Goal: Information Seeking & Learning: Learn about a topic

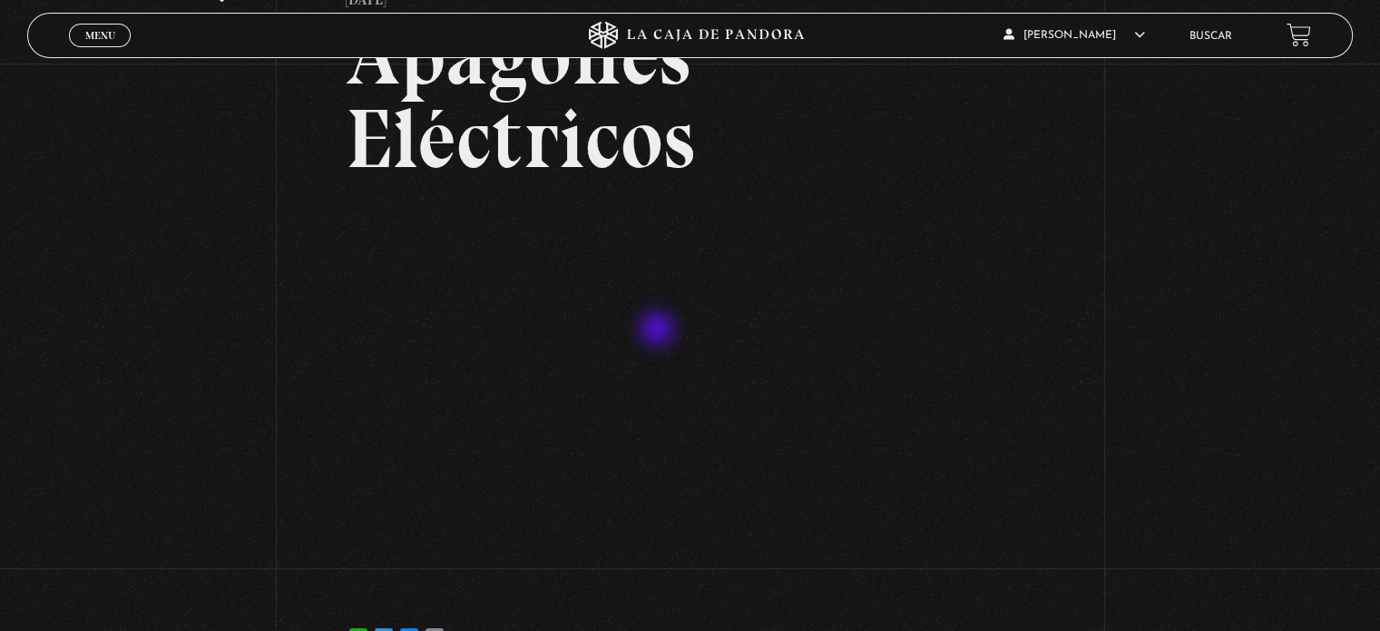
scroll to position [149, 0]
click at [90, 36] on span "Menu" at bounding box center [100, 35] width 30 height 11
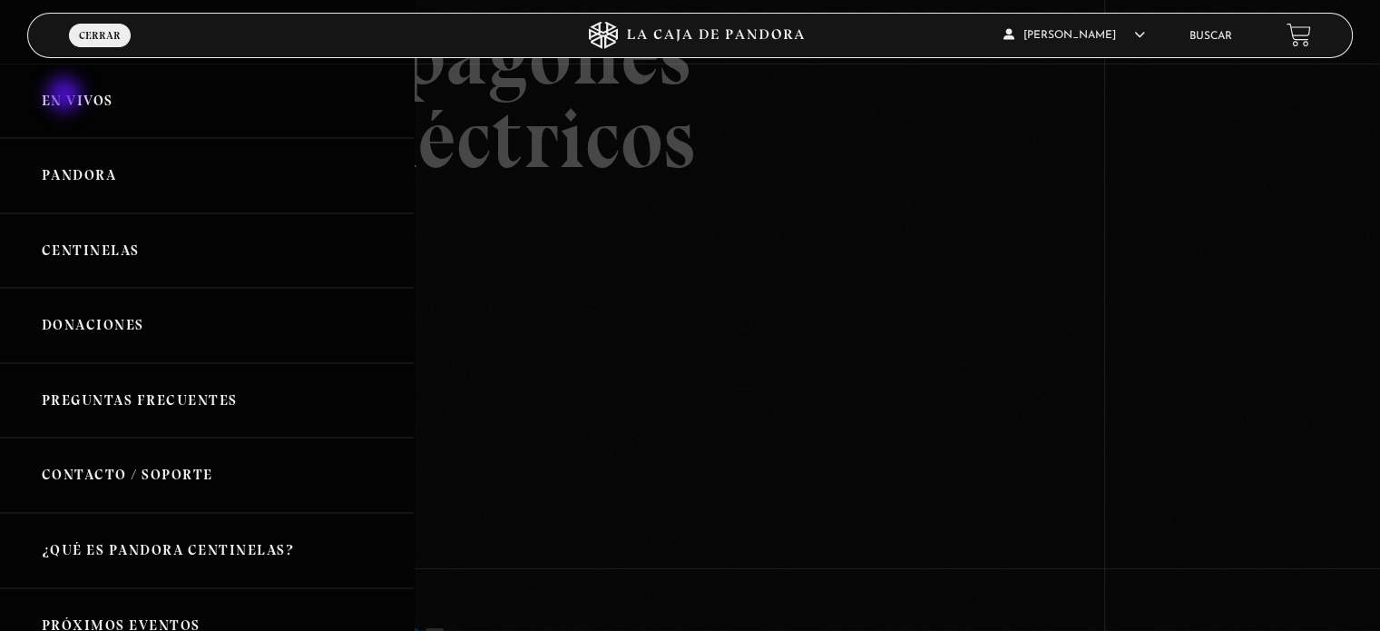
click at [66, 96] on link "En vivos" at bounding box center [207, 101] width 414 height 75
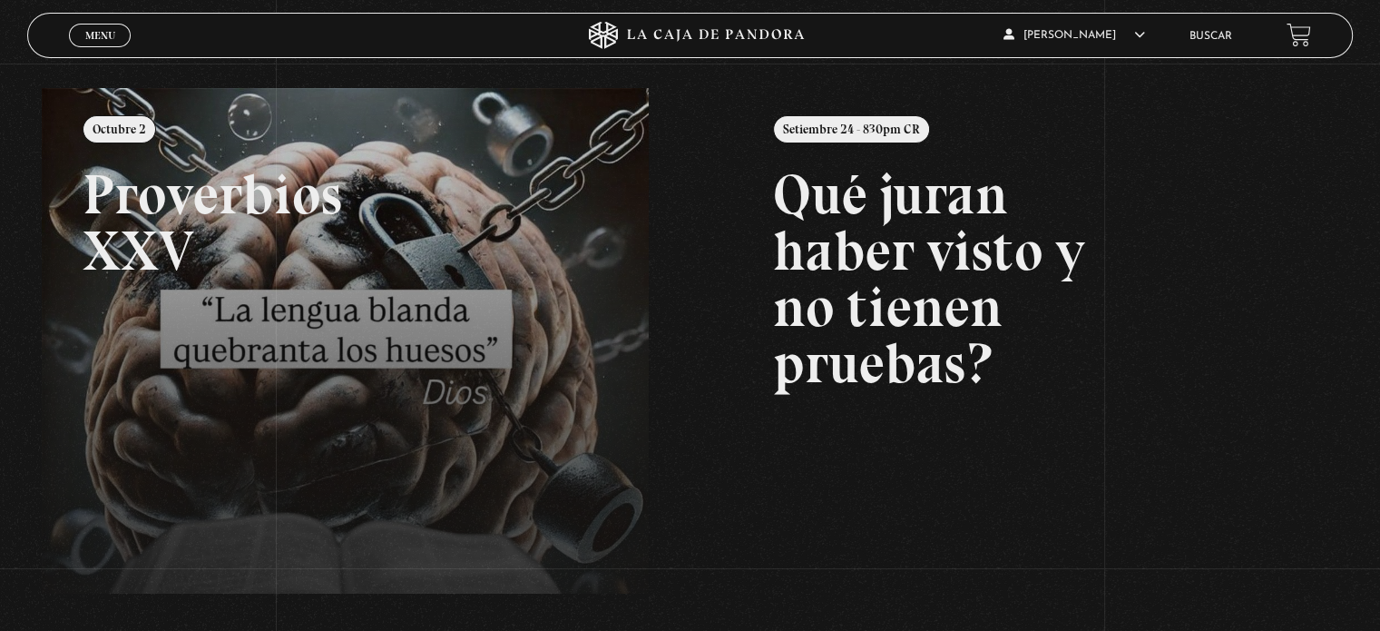
scroll to position [212, 0]
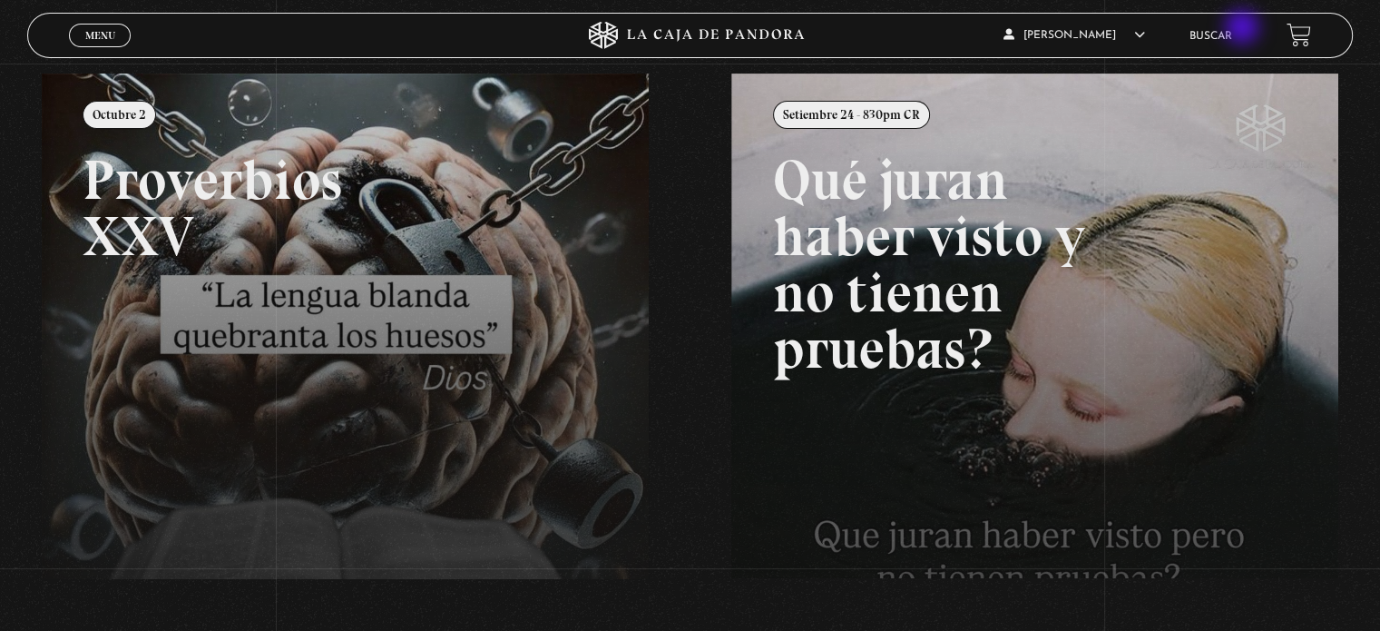
click at [1232, 27] on li "Buscar" at bounding box center [1211, 36] width 43 height 28
click at [1212, 38] on link "Buscar" at bounding box center [1211, 36] width 43 height 11
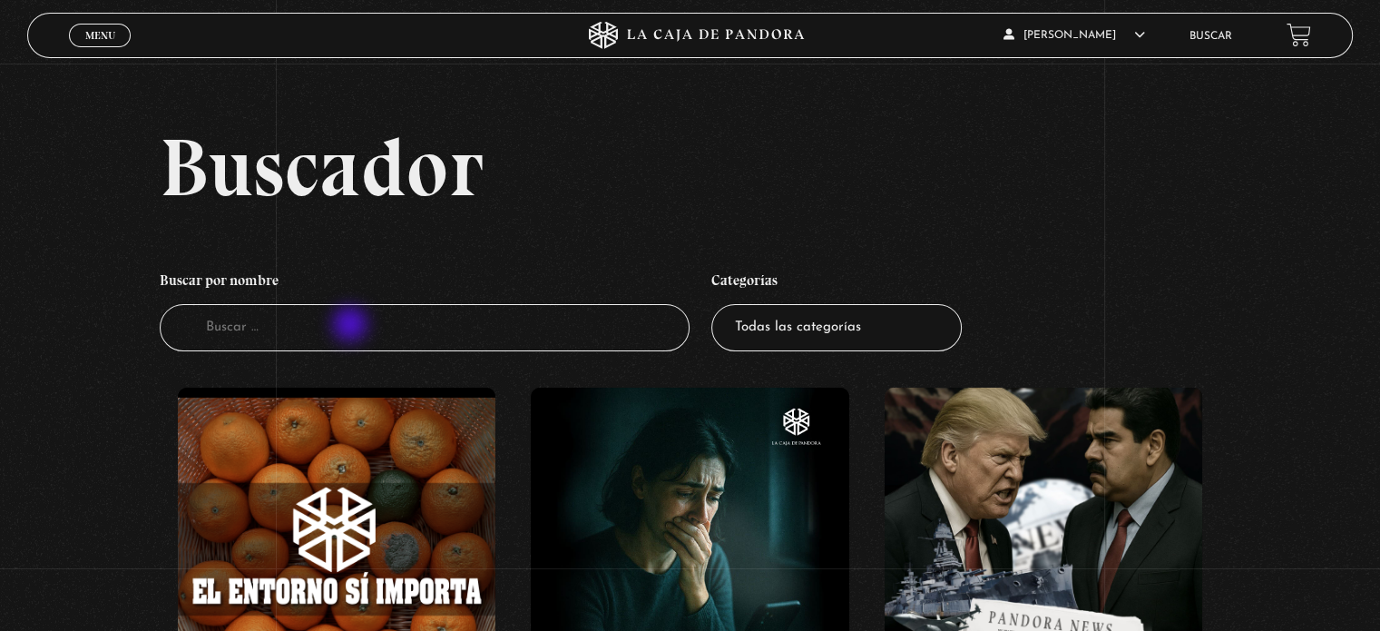
click at [352, 326] on input "Buscador" at bounding box center [425, 328] width 530 height 48
type input "hindu"
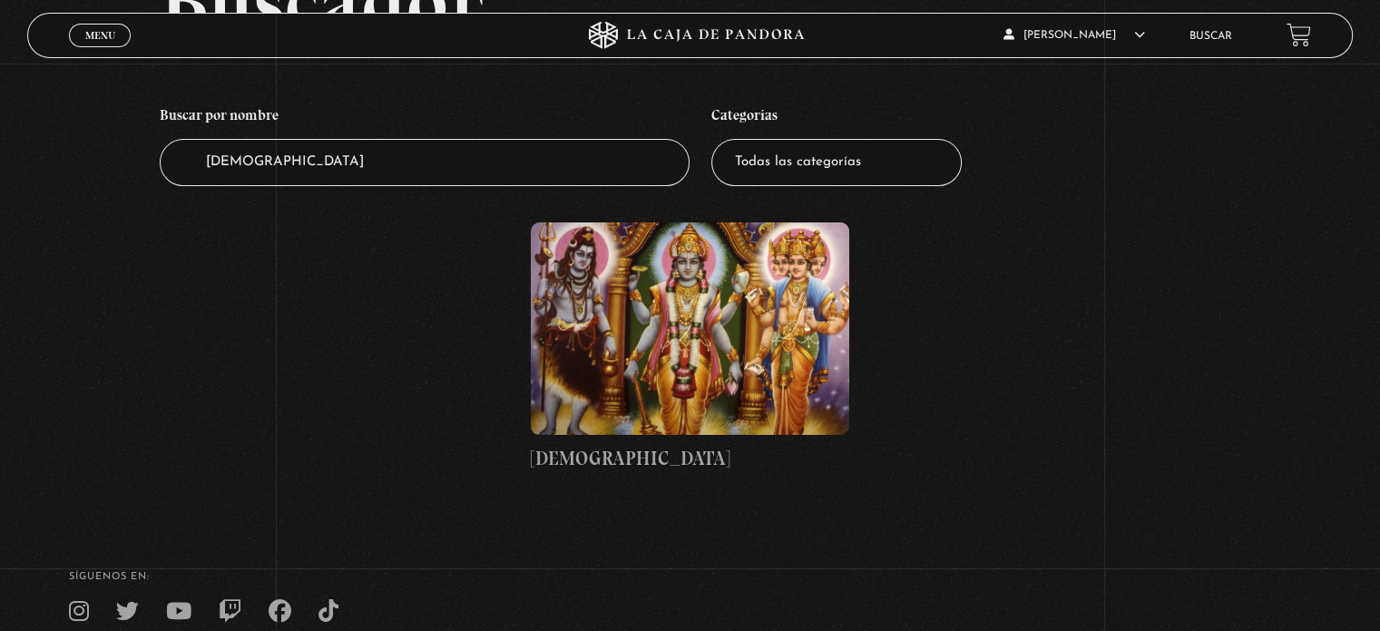
scroll to position [173, 0]
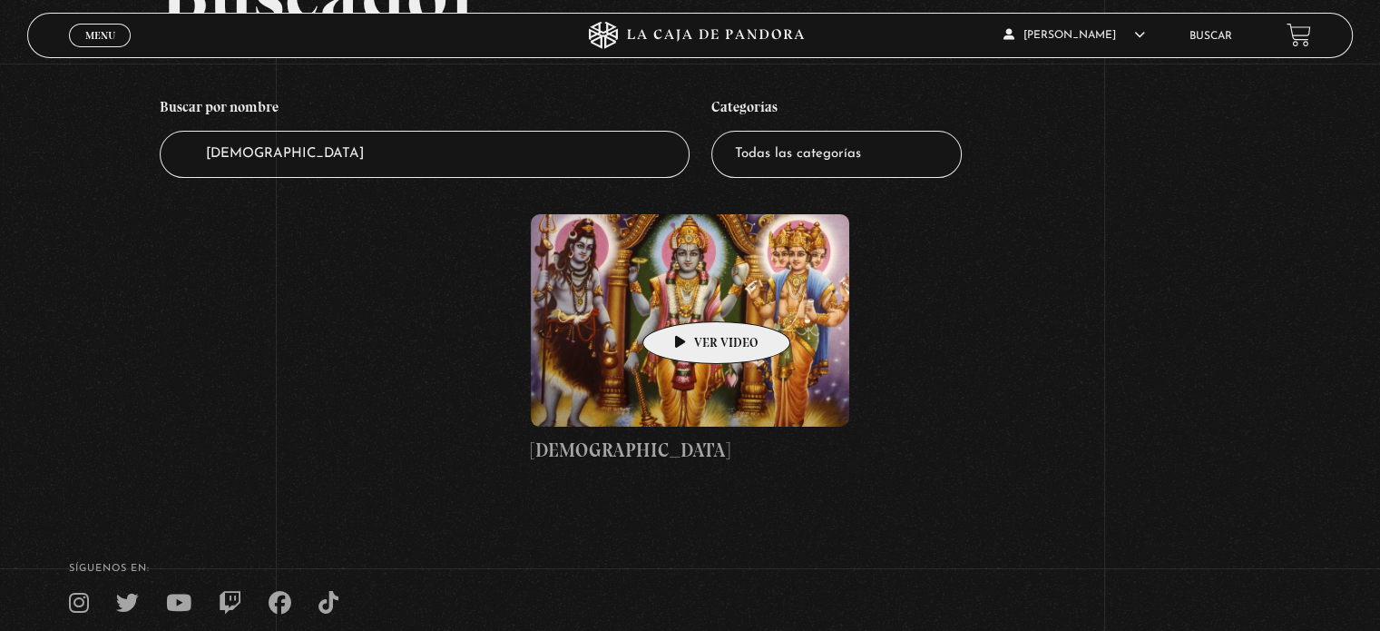
click at [688, 294] on figure at bounding box center [690, 320] width 318 height 212
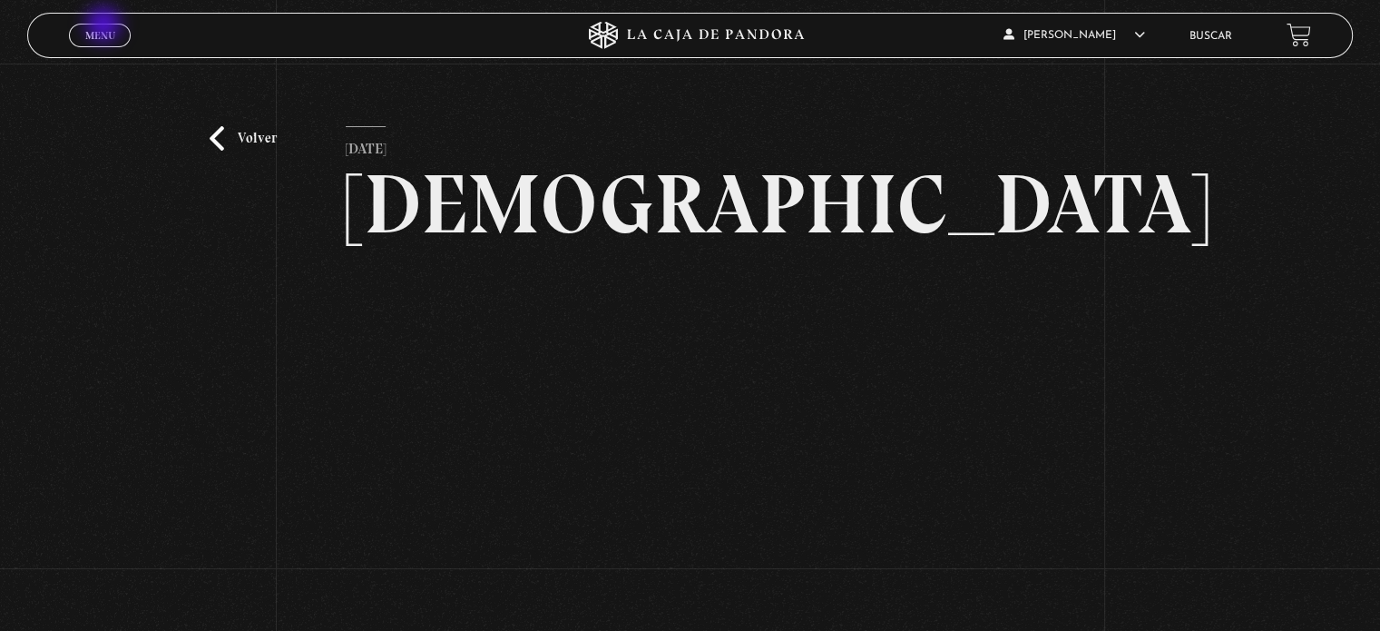
click at [105, 26] on link "Menu Cerrar" at bounding box center [100, 36] width 62 height 24
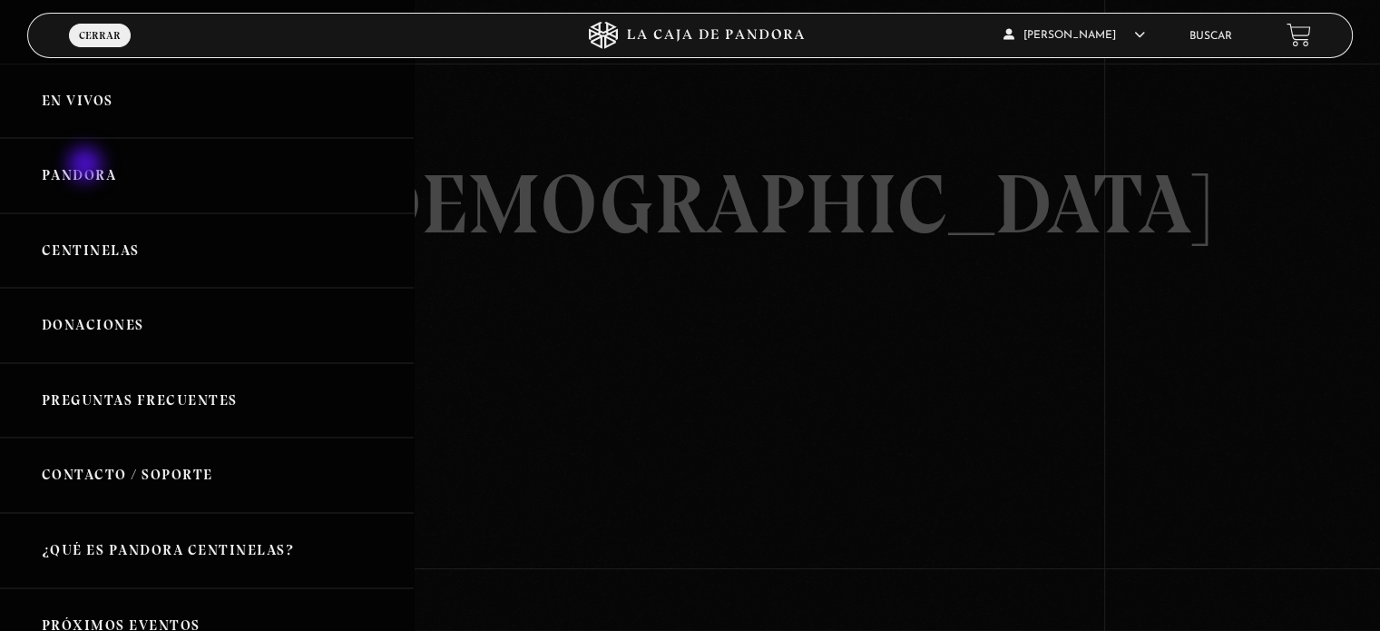
click at [87, 166] on link "Pandora" at bounding box center [207, 175] width 414 height 75
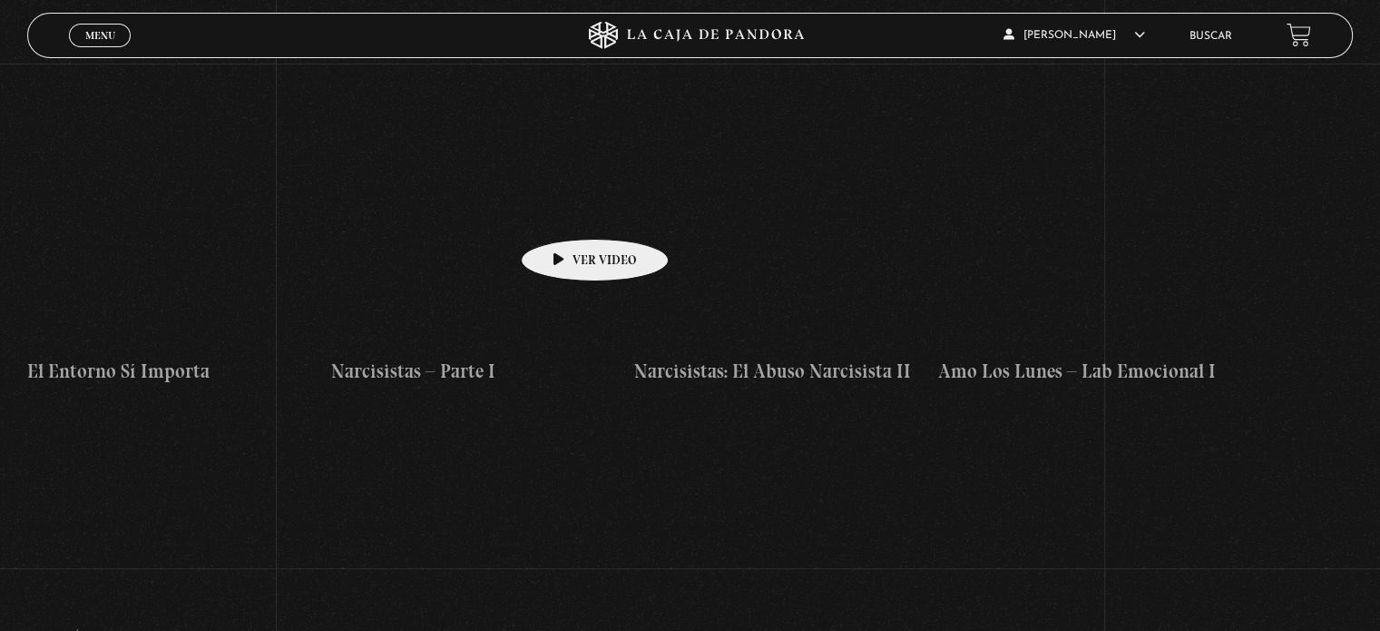
scroll to position [8084, 0]
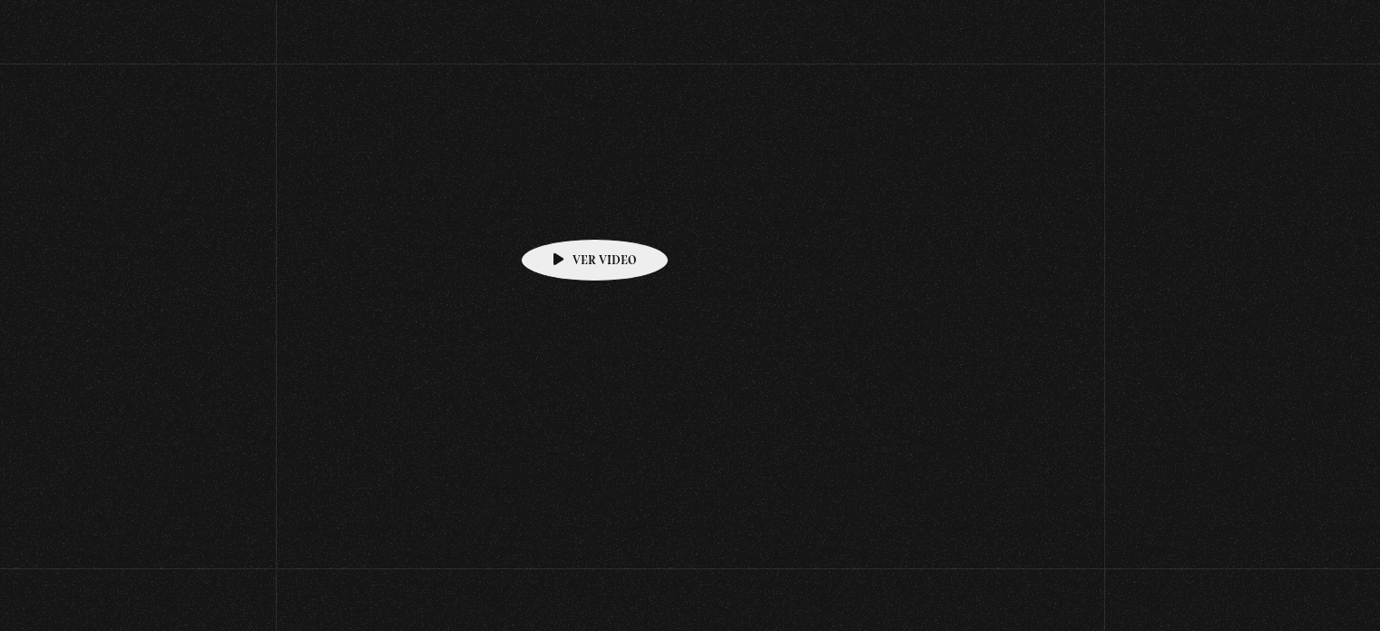
scroll to position [181, 0]
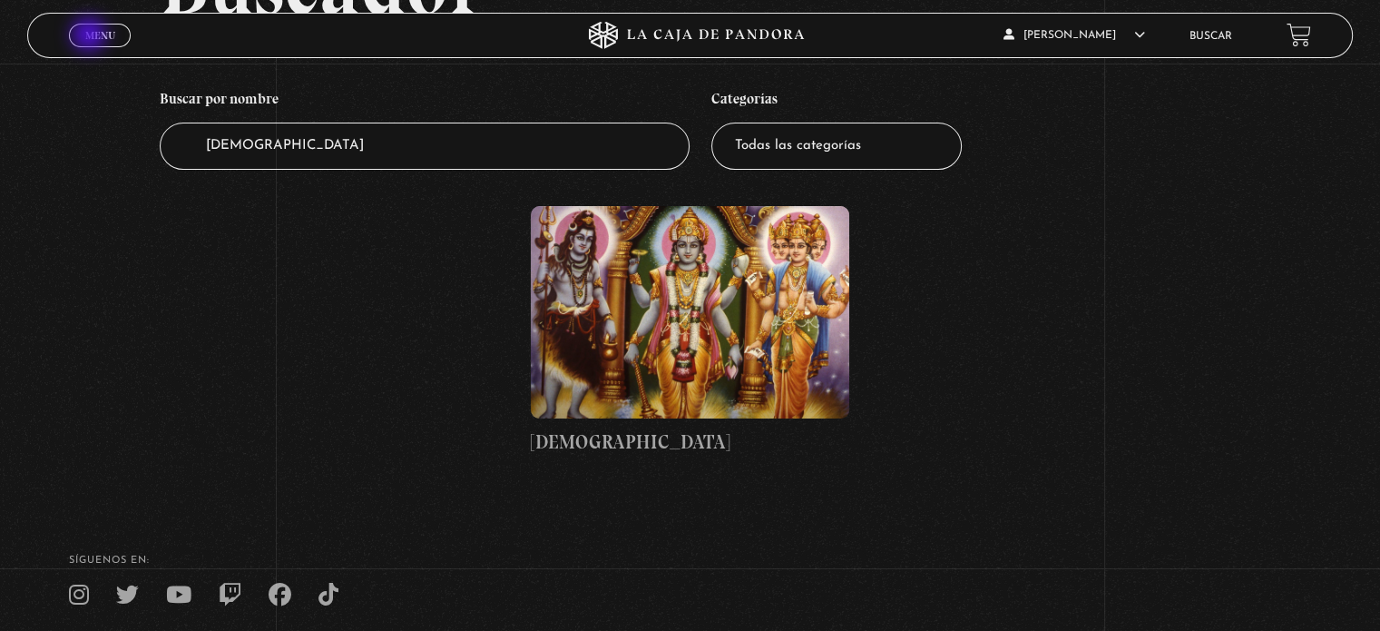
click at [91, 36] on span "Menu" at bounding box center [100, 35] width 30 height 11
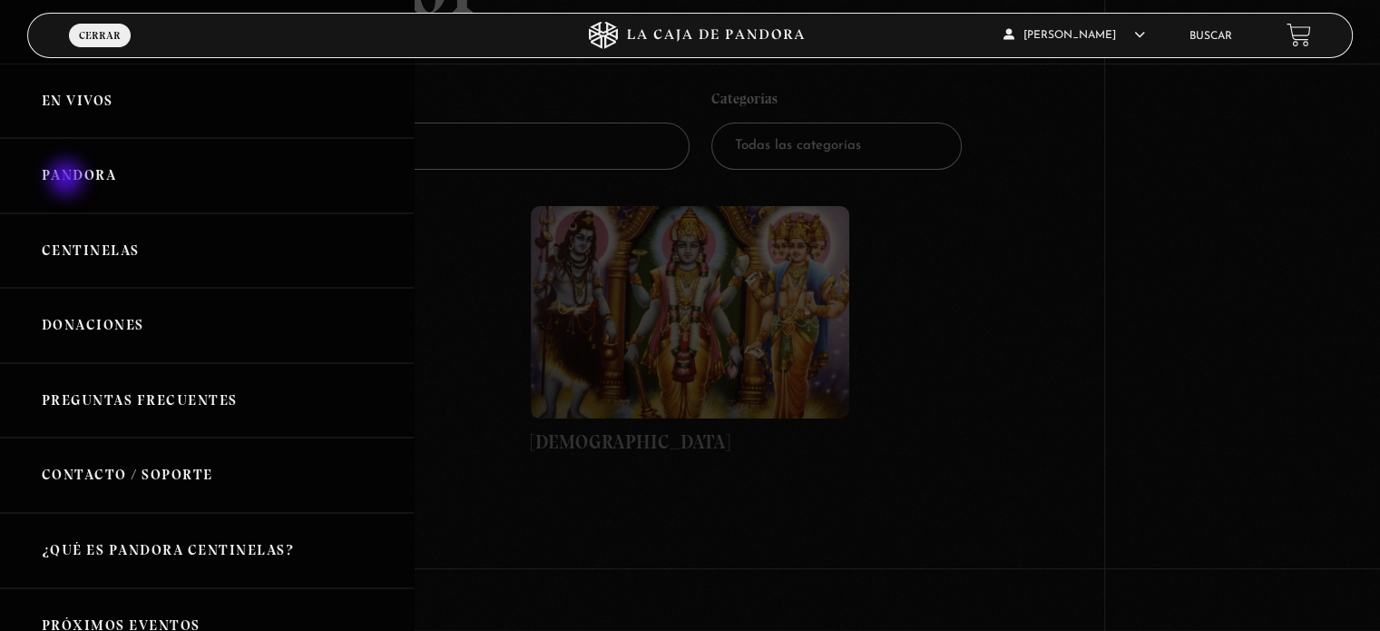
click at [68, 180] on link "Pandora" at bounding box center [207, 175] width 414 height 75
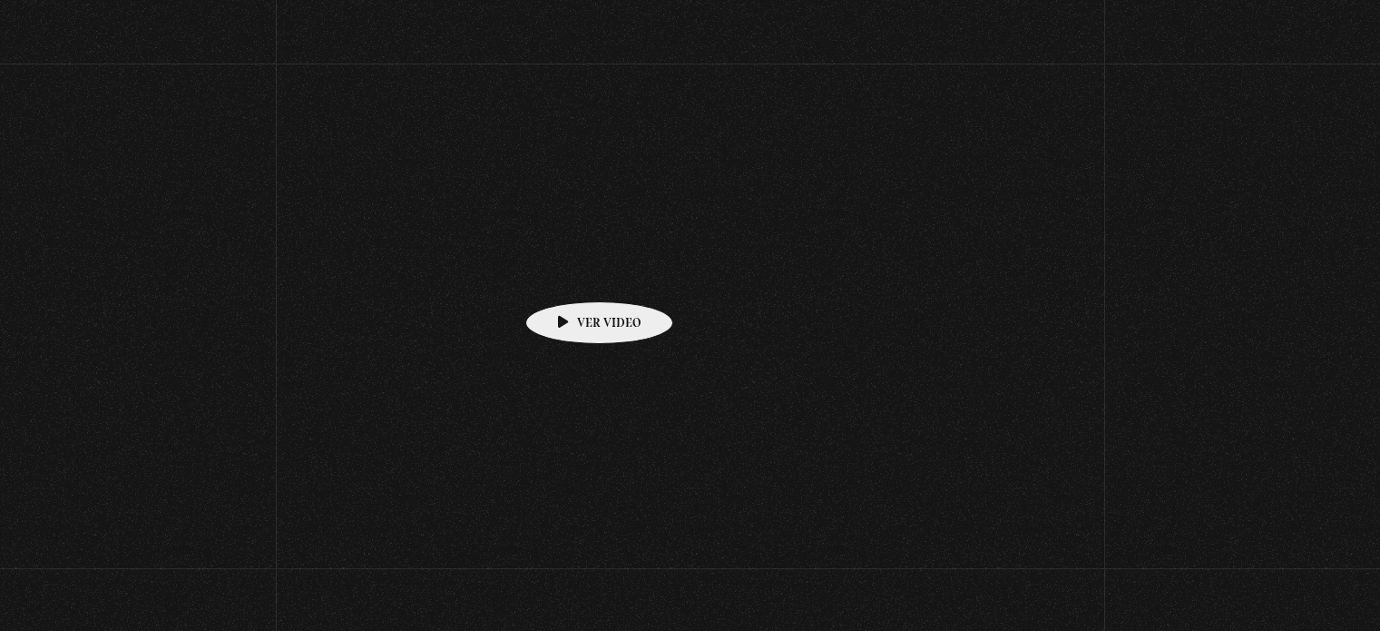
scroll to position [187, 0]
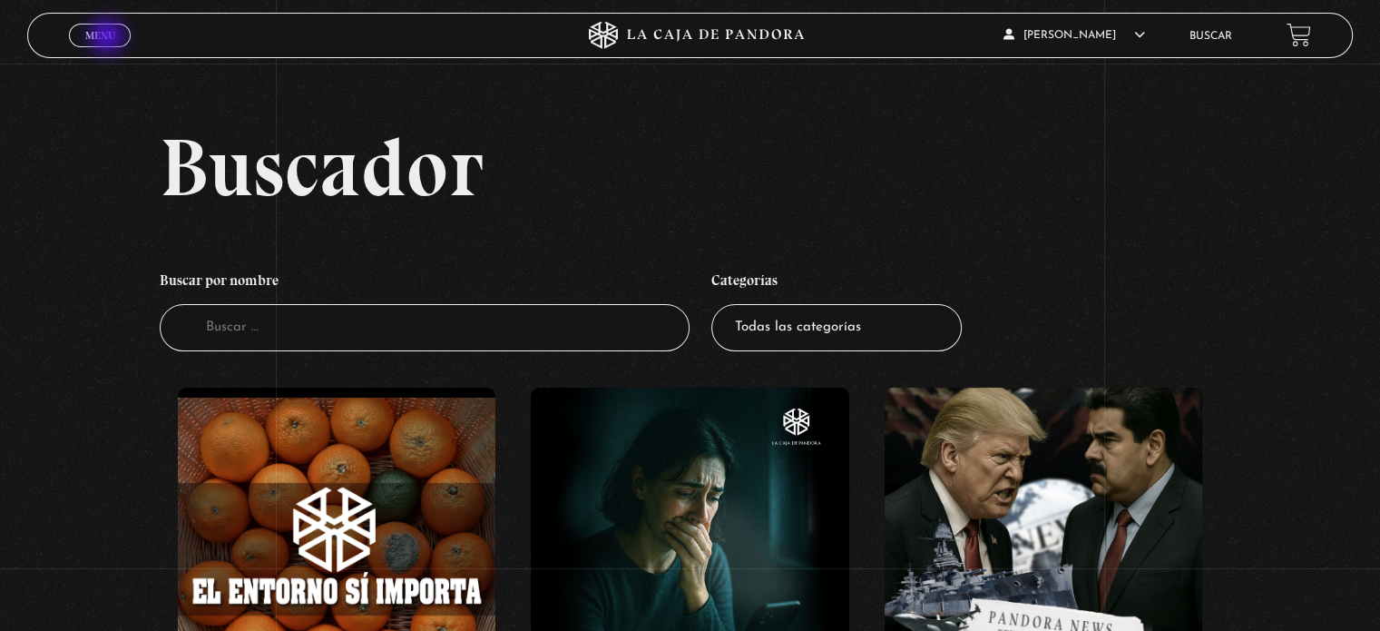
click at [109, 38] on span "Menu" at bounding box center [100, 35] width 30 height 11
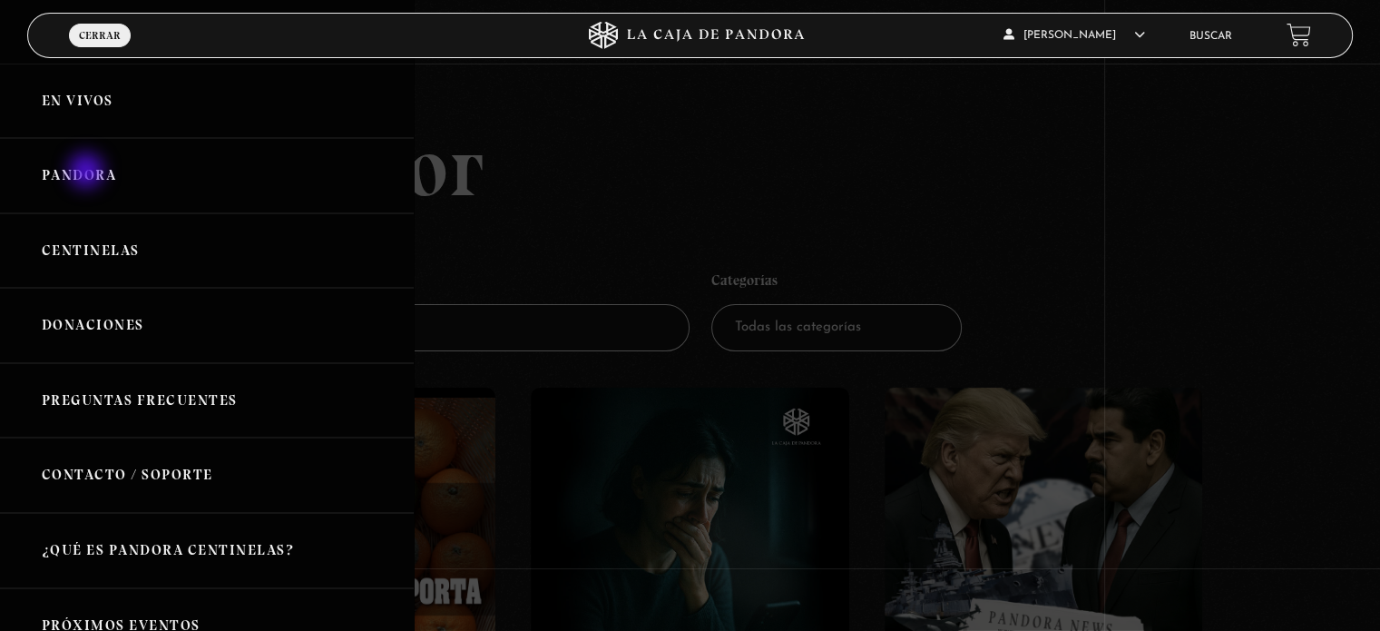
click at [88, 172] on link "Pandora" at bounding box center [207, 175] width 414 height 75
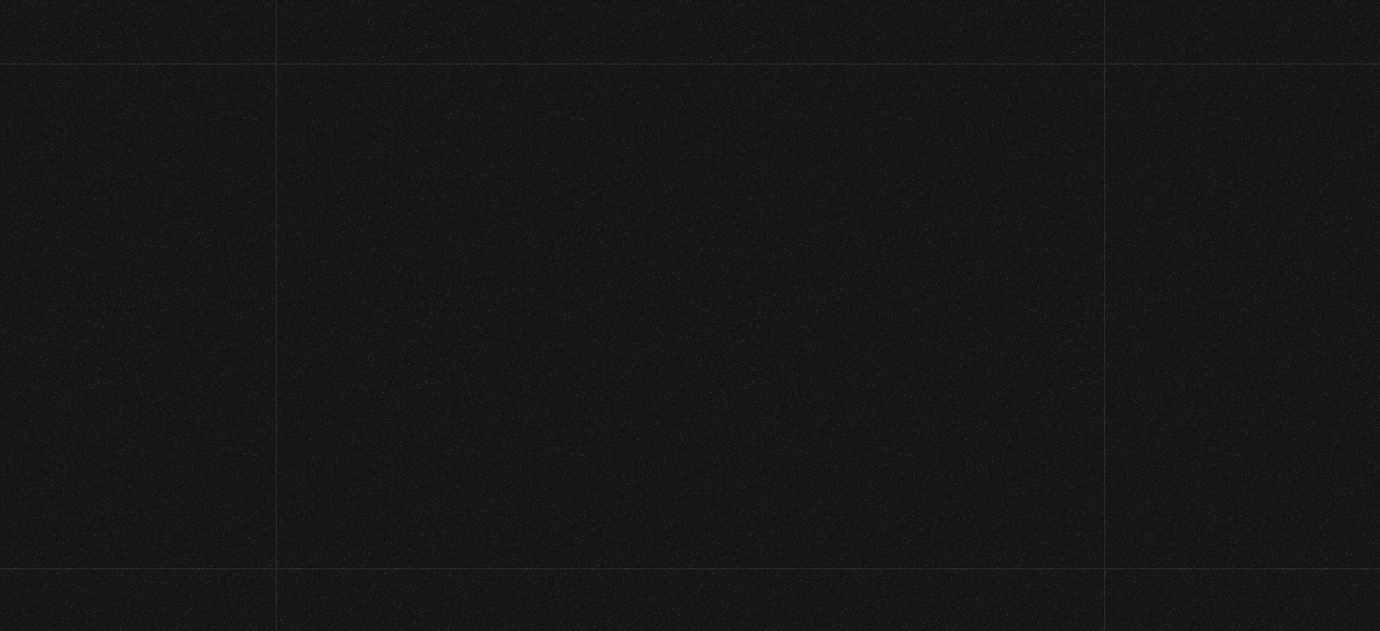
scroll to position [212, 0]
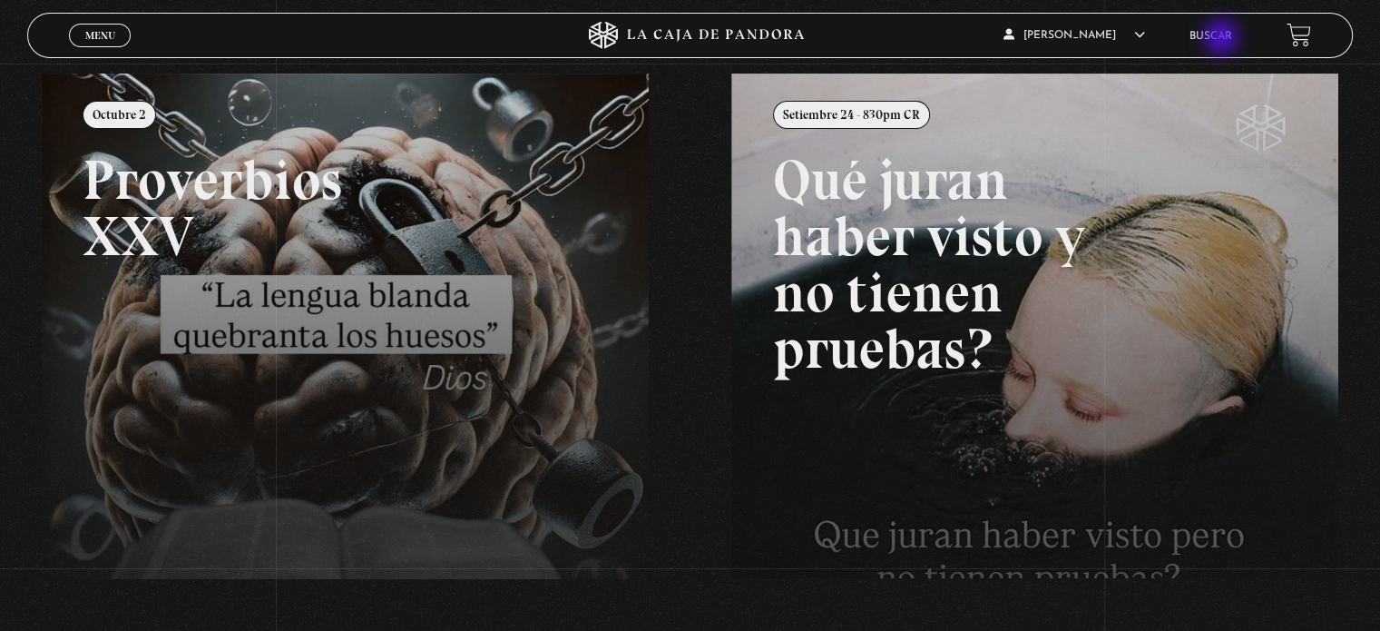
click at [1223, 39] on link "Buscar" at bounding box center [1211, 36] width 43 height 11
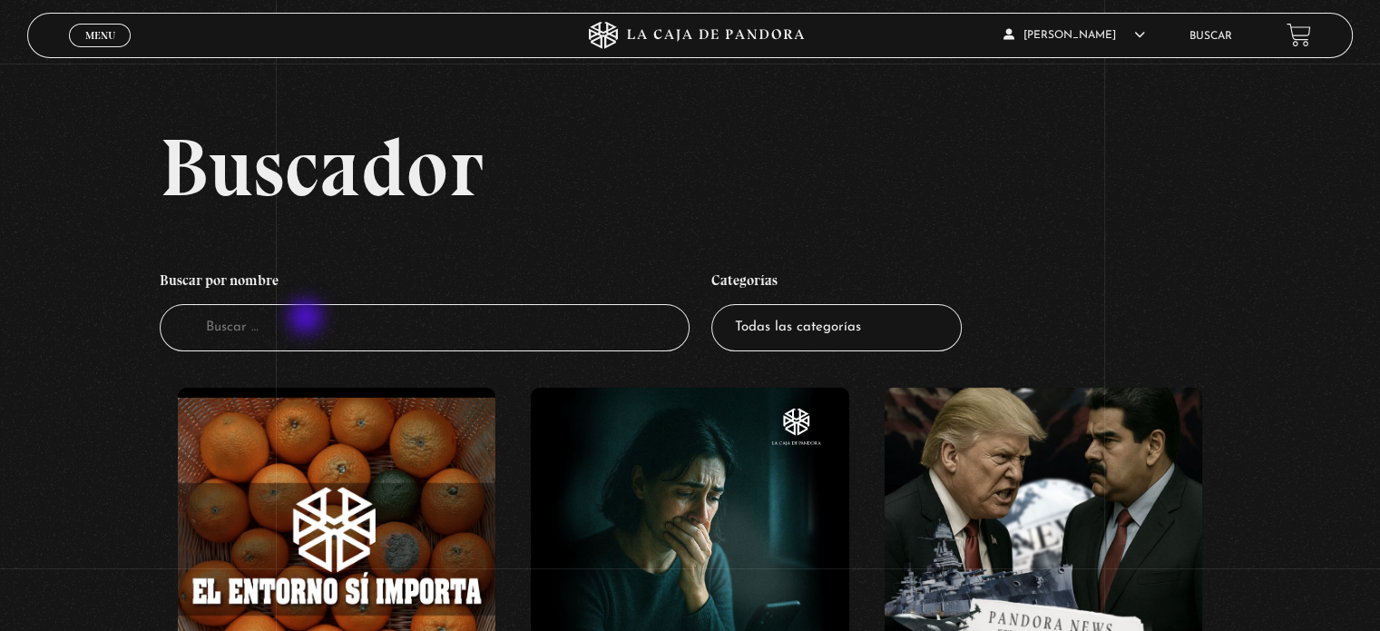
click at [308, 318] on input "Buscador" at bounding box center [425, 328] width 530 height 48
type input "[PERSON_NAME]"
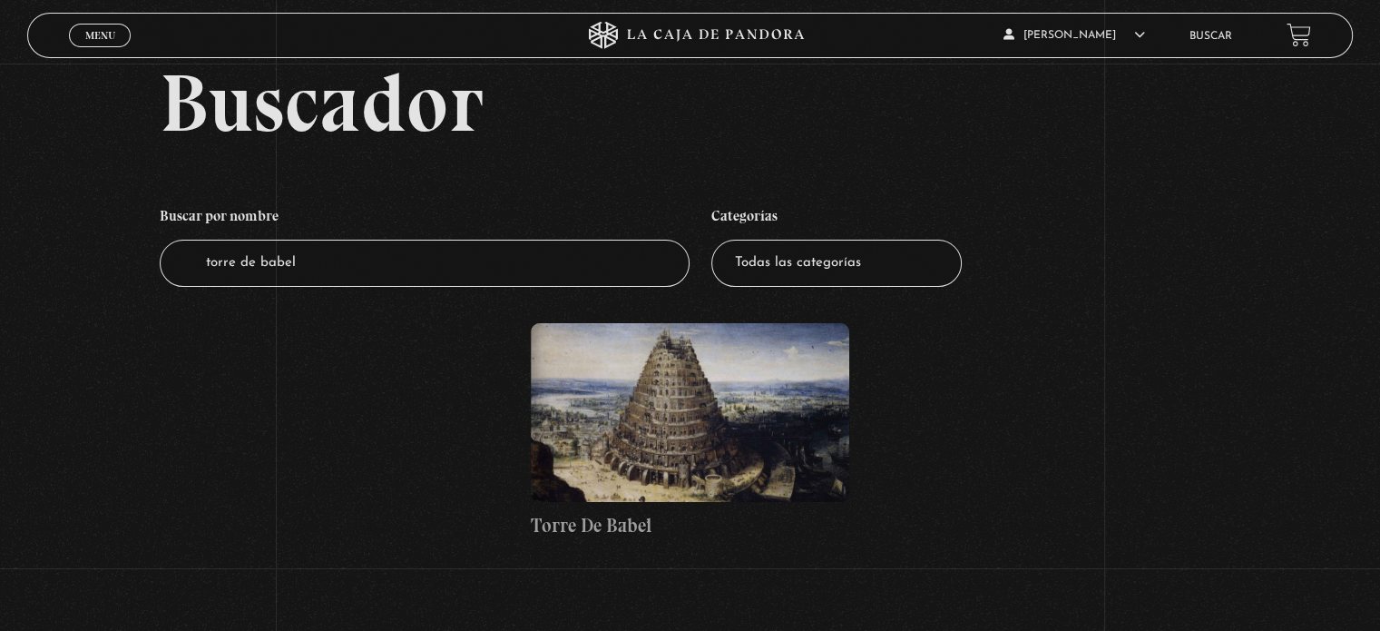
scroll to position [116, 0]
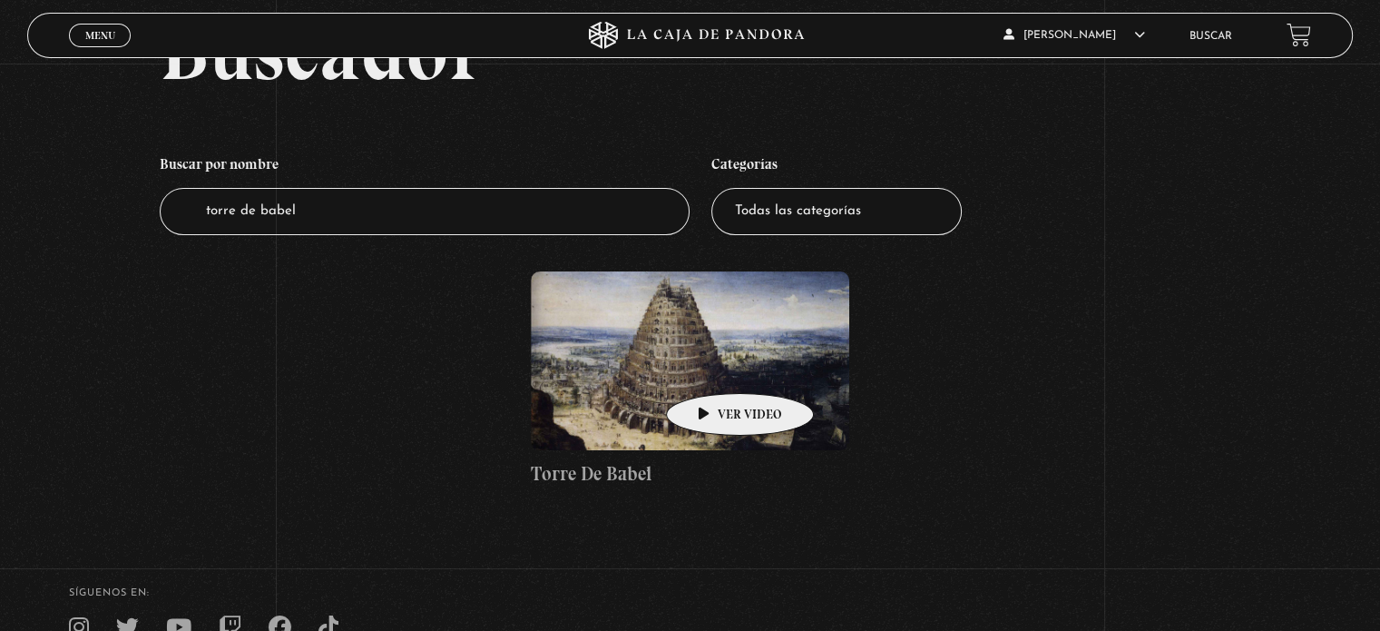
click at [711, 366] on figure at bounding box center [690, 360] width 318 height 179
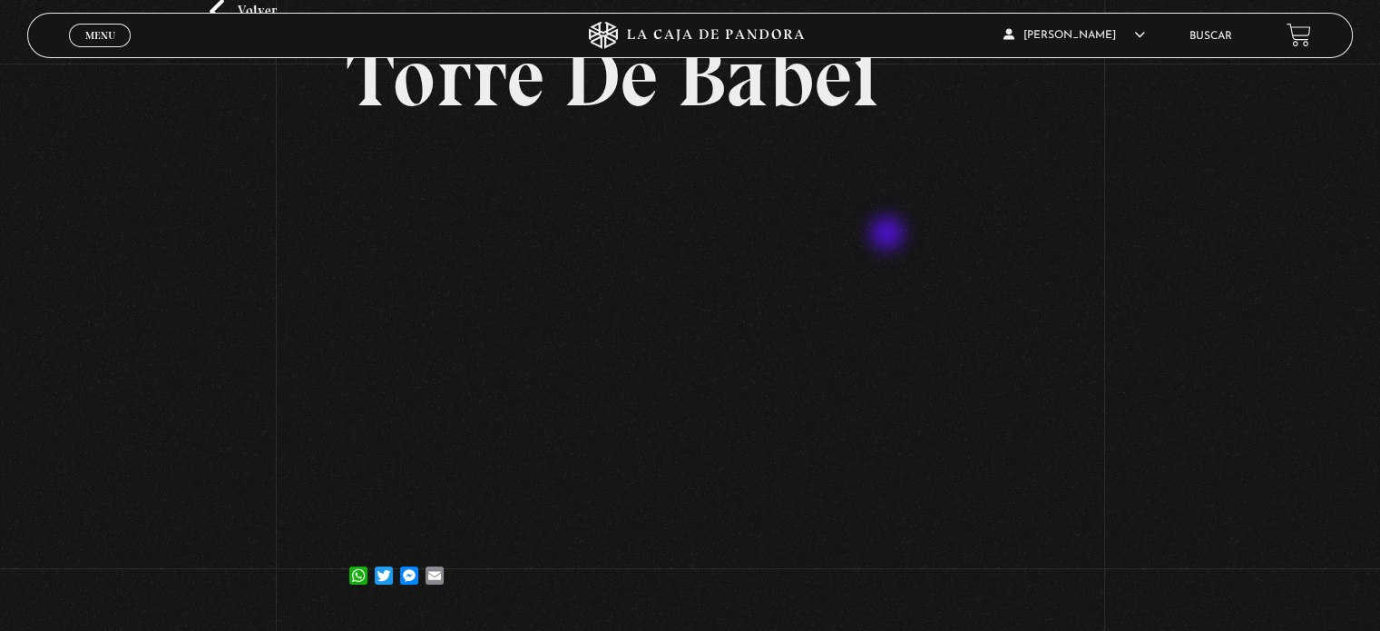
scroll to position [129, 0]
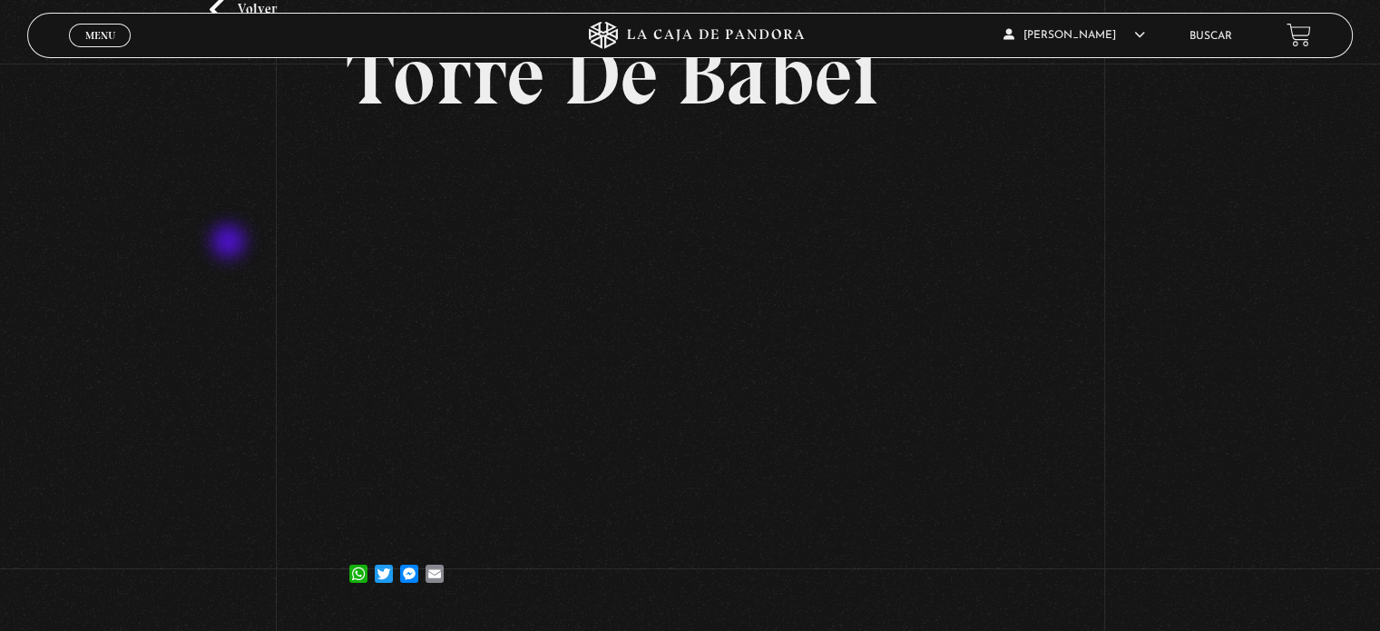
click at [230, 243] on div "Volver 6 julio, 2021 Torre De Babel WhatsApp Twitter Messenger Email" at bounding box center [690, 275] width 1380 height 681
click at [4, 387] on div "Volver 6 julio, 2021 Torre De Babel WhatsApp Twitter Messenger Email" at bounding box center [690, 275] width 1380 height 681
click at [225, 304] on div "Volver 6 julio, 2021 Torre De Babel WhatsApp Twitter Messenger Email" at bounding box center [690, 275] width 1380 height 681
click at [237, 282] on div "Volver 6 julio, 2021 Torre De Babel WhatsApp Twitter Messenger Email" at bounding box center [690, 275] width 1380 height 681
click at [0, 366] on div "Volver 6 julio, 2021 Torre De Babel WhatsApp Twitter Messenger Email" at bounding box center [690, 275] width 1380 height 681
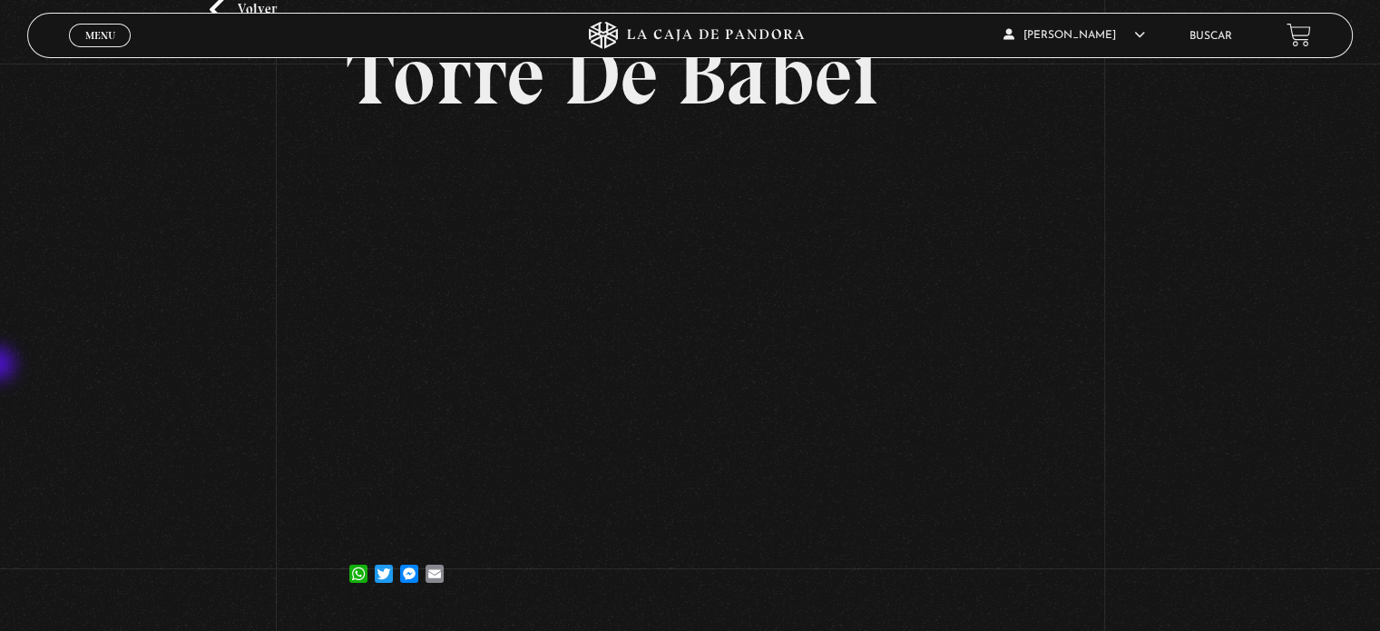
click at [0, 366] on div "Volver 6 julio, 2021 Torre De Babel WhatsApp Twitter Messenger Email" at bounding box center [690, 275] width 1380 height 681
